Goal: Task Accomplishment & Management: Use online tool/utility

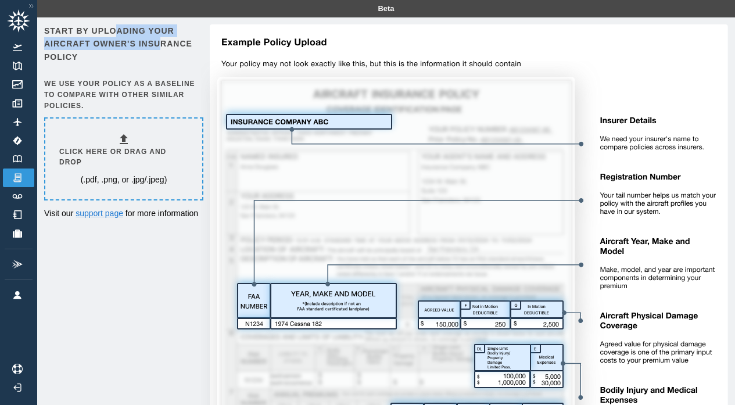
drag, startPoint x: 129, startPoint y: 35, endPoint x: 162, endPoint y: 44, distance: 33.7
click at [159, 43] on h6 "Start by uploading your aircraft owner's insurance policy" at bounding box center [122, 43] width 157 height 39
click at [168, 44] on h6 "Start by uploading your aircraft owner's insurance policy" at bounding box center [122, 43] width 157 height 39
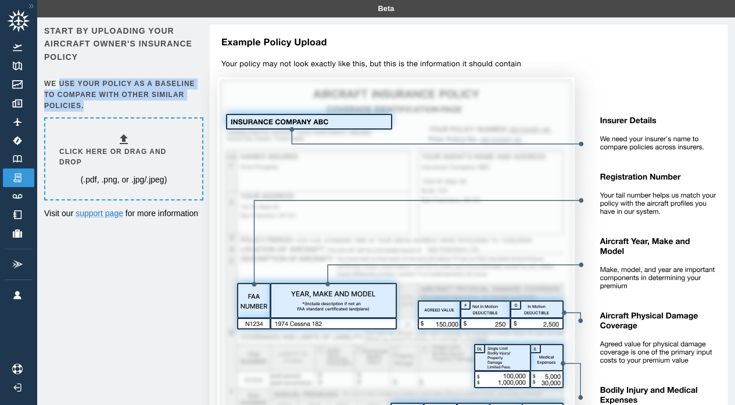
drag, startPoint x: 59, startPoint y: 88, endPoint x: 64, endPoint y: 74, distance: 14.4
click at [62, 80] on h6 "We use your policy as a baseline to compare with other similar policies." at bounding box center [122, 94] width 157 height 33
click at [71, 83] on h6 "We use your policy as a baseline to compare with other similar policies." at bounding box center [122, 94] width 157 height 33
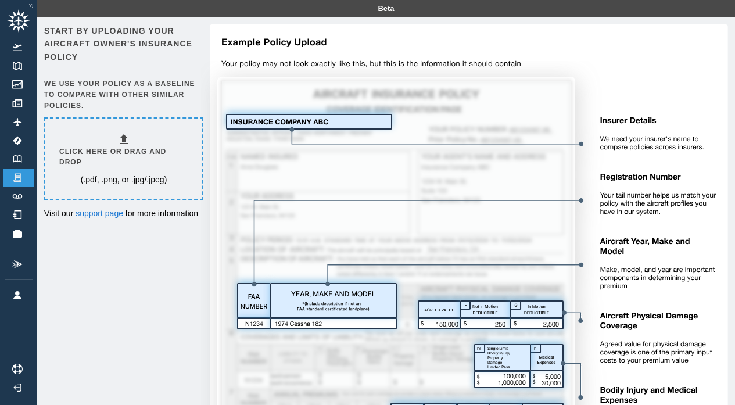
click at [327, 124] on img at bounding box center [464, 295] width 527 height 543
click at [323, 309] on img at bounding box center [464, 295] width 527 height 543
click at [507, 319] on img at bounding box center [464, 295] width 527 height 543
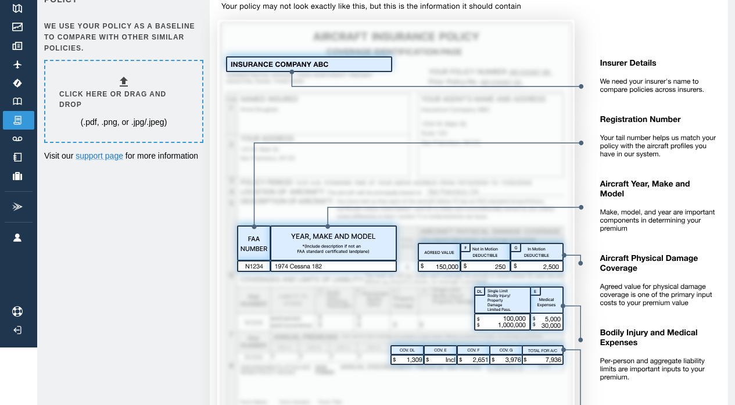
scroll to position [58, 0]
click at [686, 296] on img at bounding box center [464, 237] width 527 height 543
click at [17, 139] on img at bounding box center [17, 138] width 13 height 5
